Goal: Task Accomplishment & Management: Complete application form

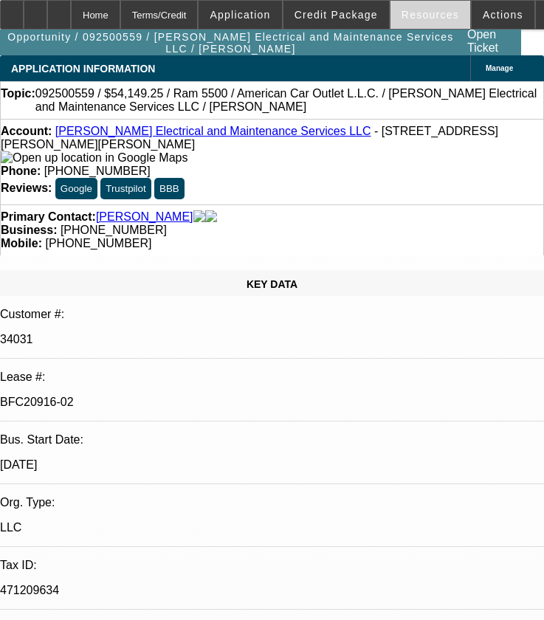
select select "0"
select select "2"
select select "0"
select select "2"
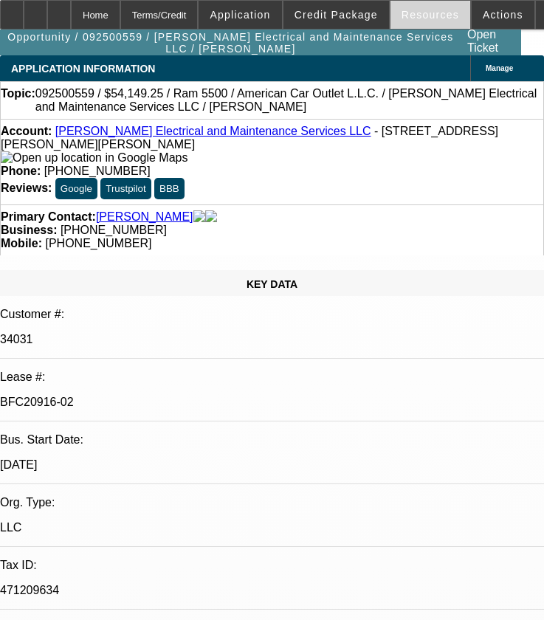
select select "0"
select select "2"
select select "0"
select select "0.1"
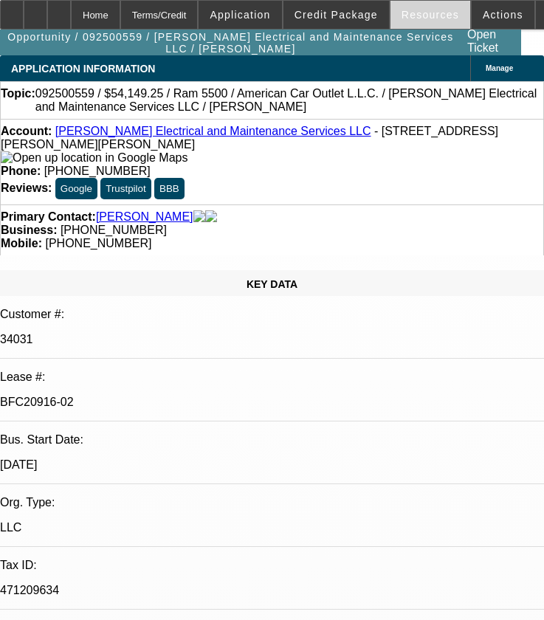
select select "2"
select select "0"
select select "1"
select select "2"
select select "6"
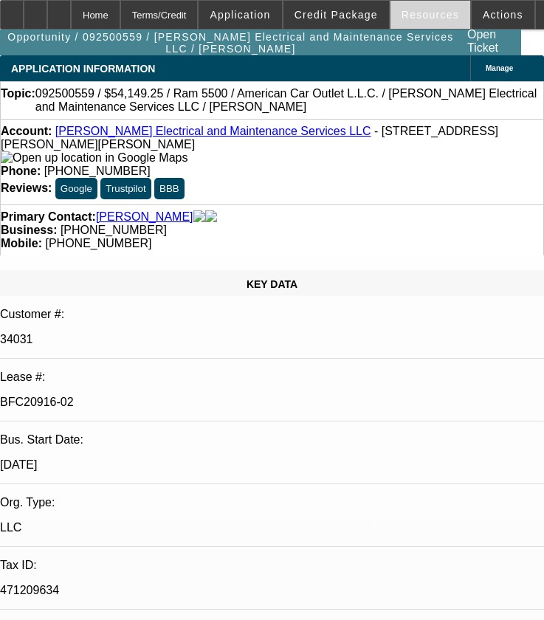
select select "1"
select select "2"
select select "6"
select select "1"
select select "2"
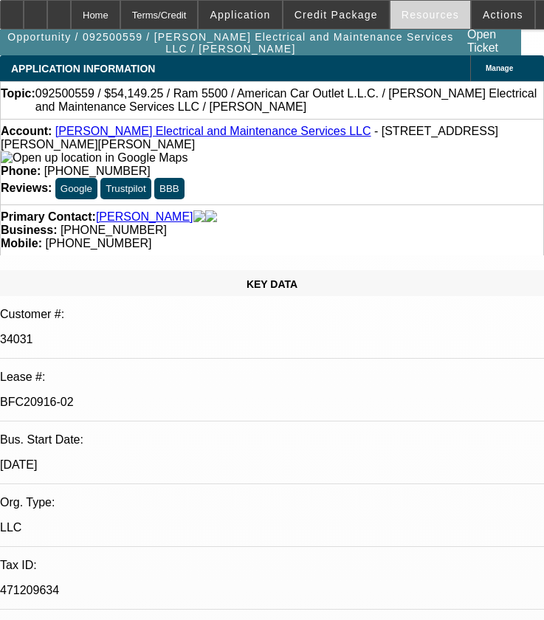
select select "6"
select select "1"
select select "2"
select select "6"
